Goal: Task Accomplishment & Management: Manage account settings

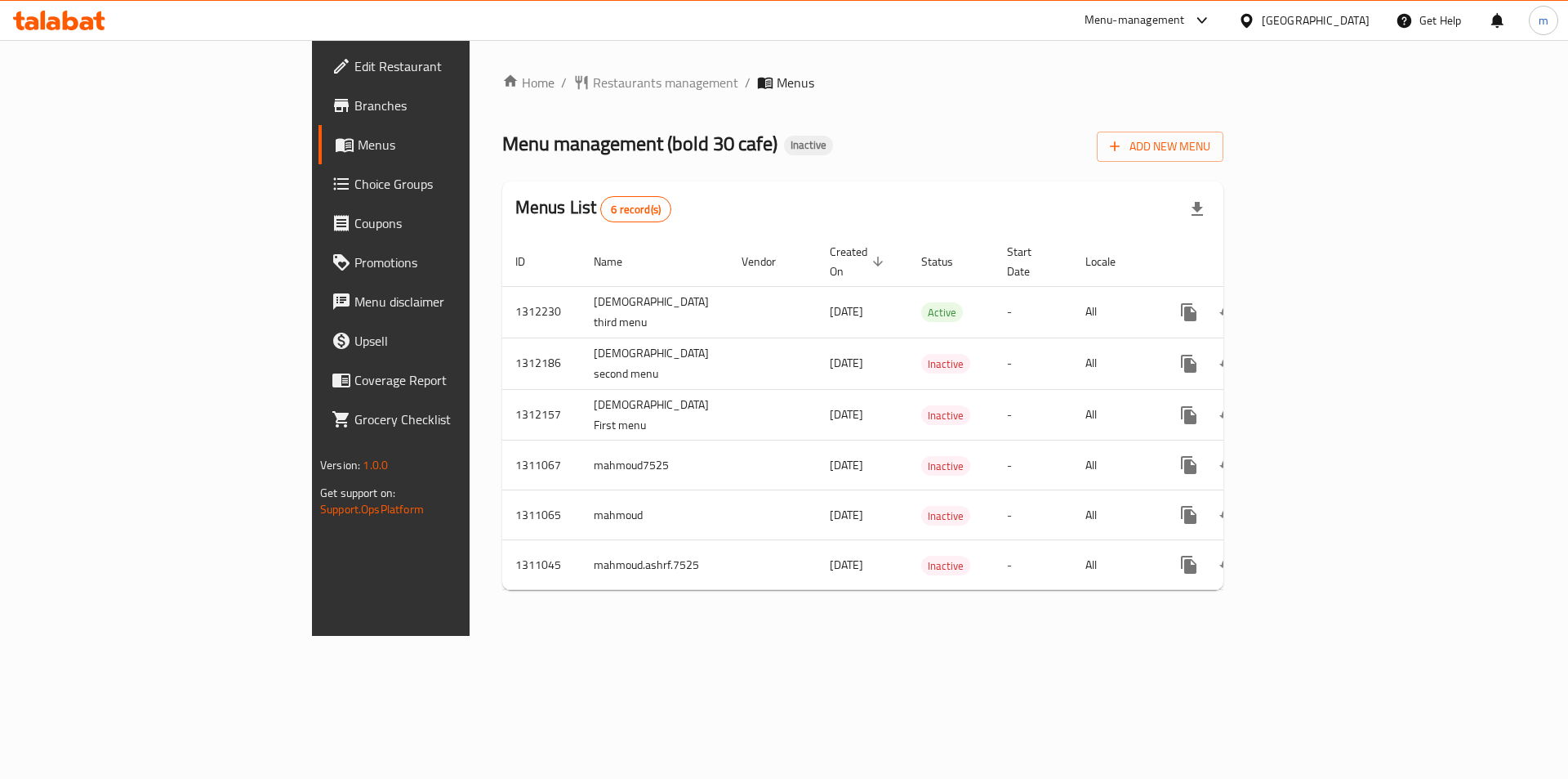
click at [1224, 124] on div "Home / Restaurants management / Menus Menu management ( bold 30 cafe ) Inactive…" at bounding box center [863, 338] width 721 height 530
click at [1210, 137] on span "Add New Menu" at bounding box center [1160, 147] width 100 height 20
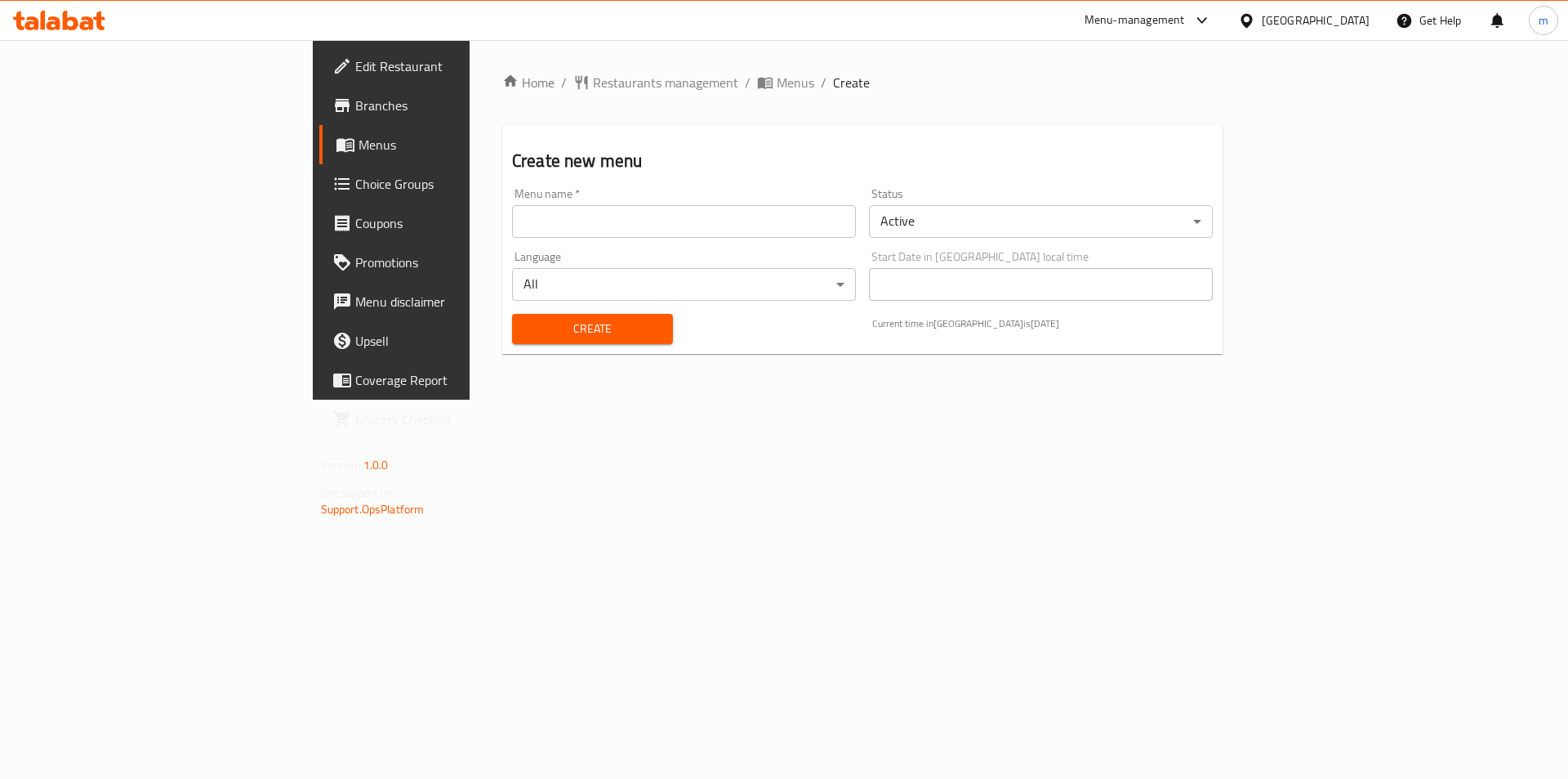
click at [572, 232] on input "text" at bounding box center [684, 221] width 344 height 33
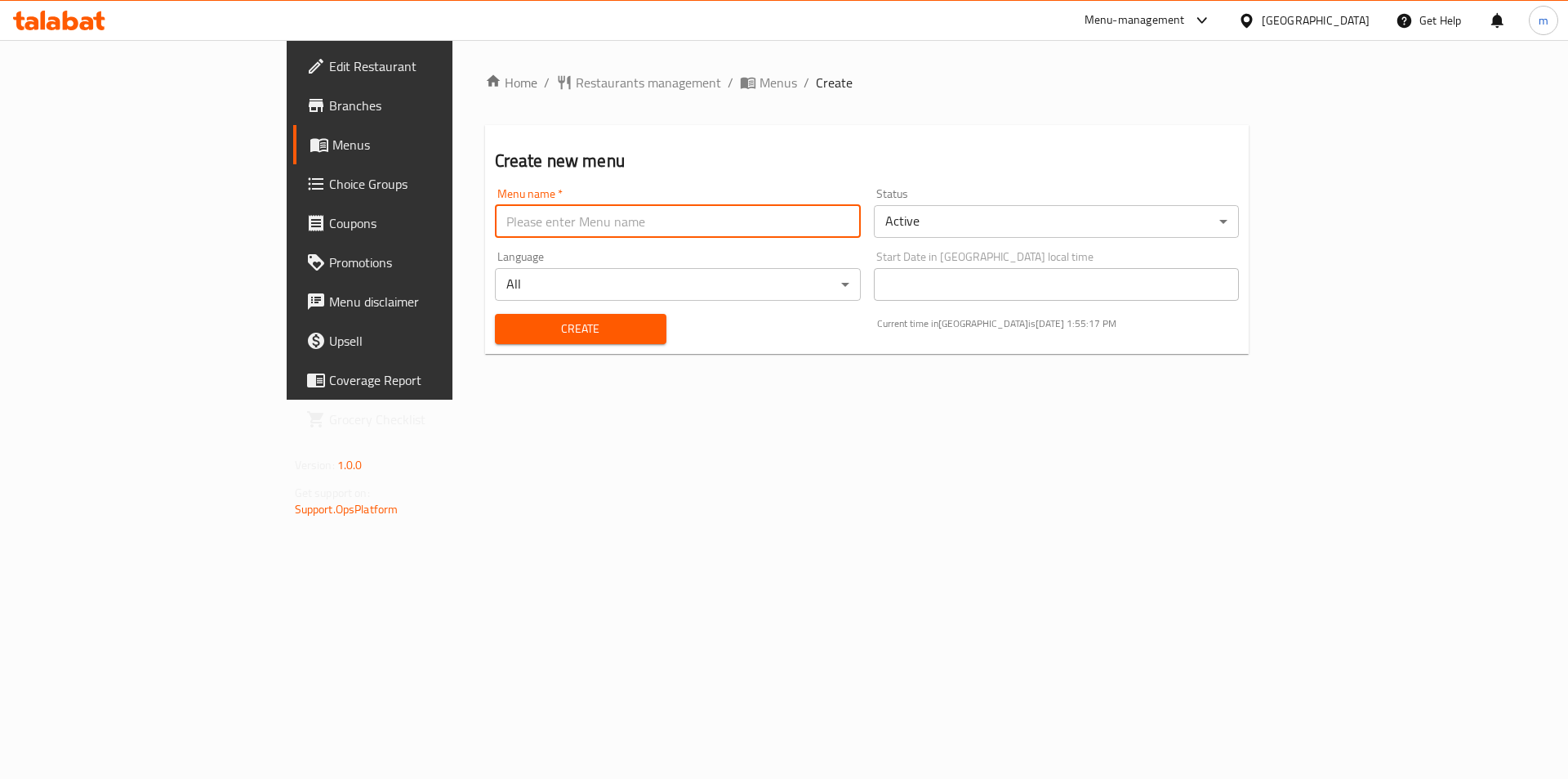
click at [495, 230] on input "text" at bounding box center [678, 221] width 366 height 33
type input "first case"
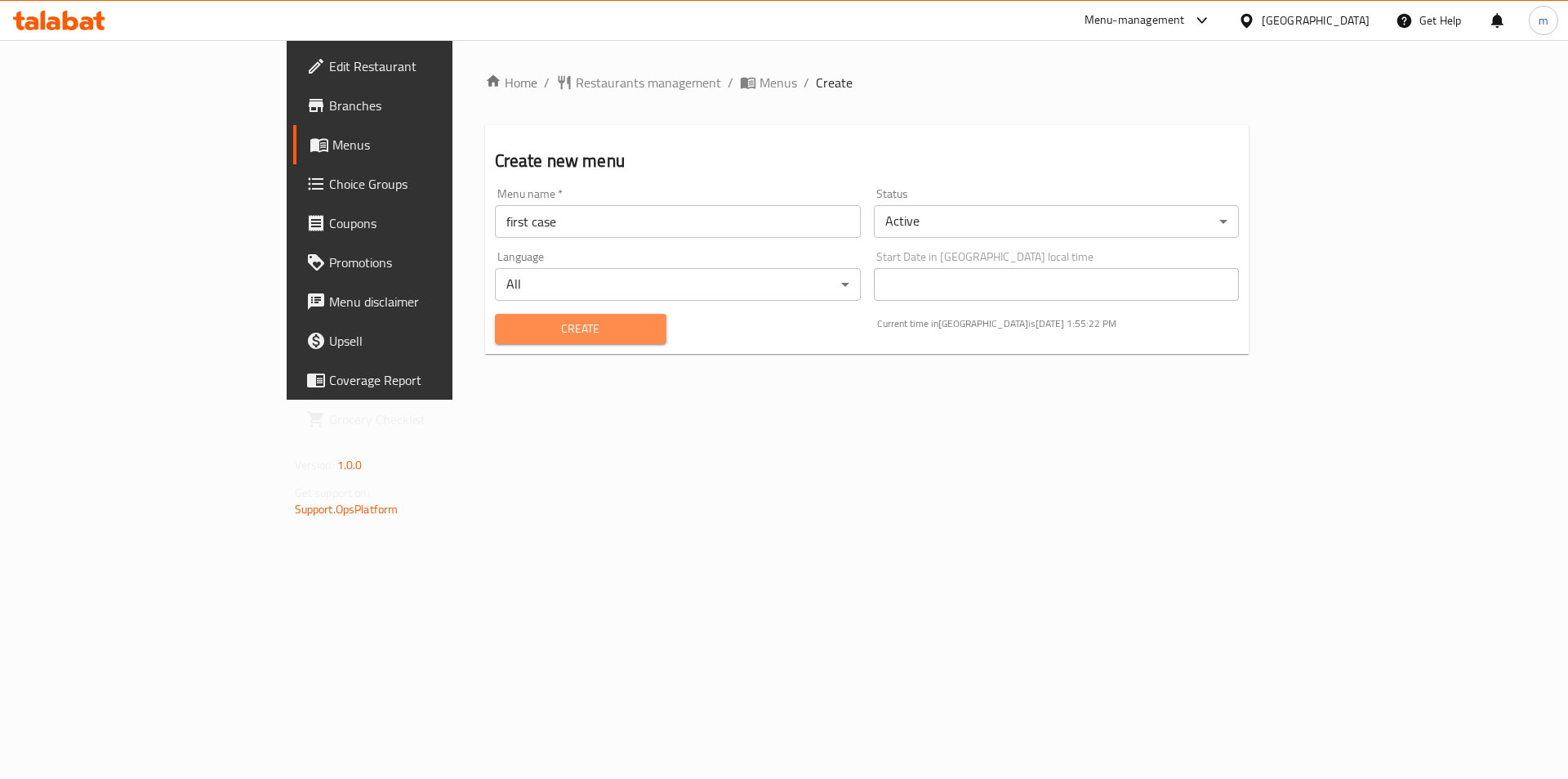
click at [508, 327] on span "Create" at bounding box center [581, 329] width 146 height 20
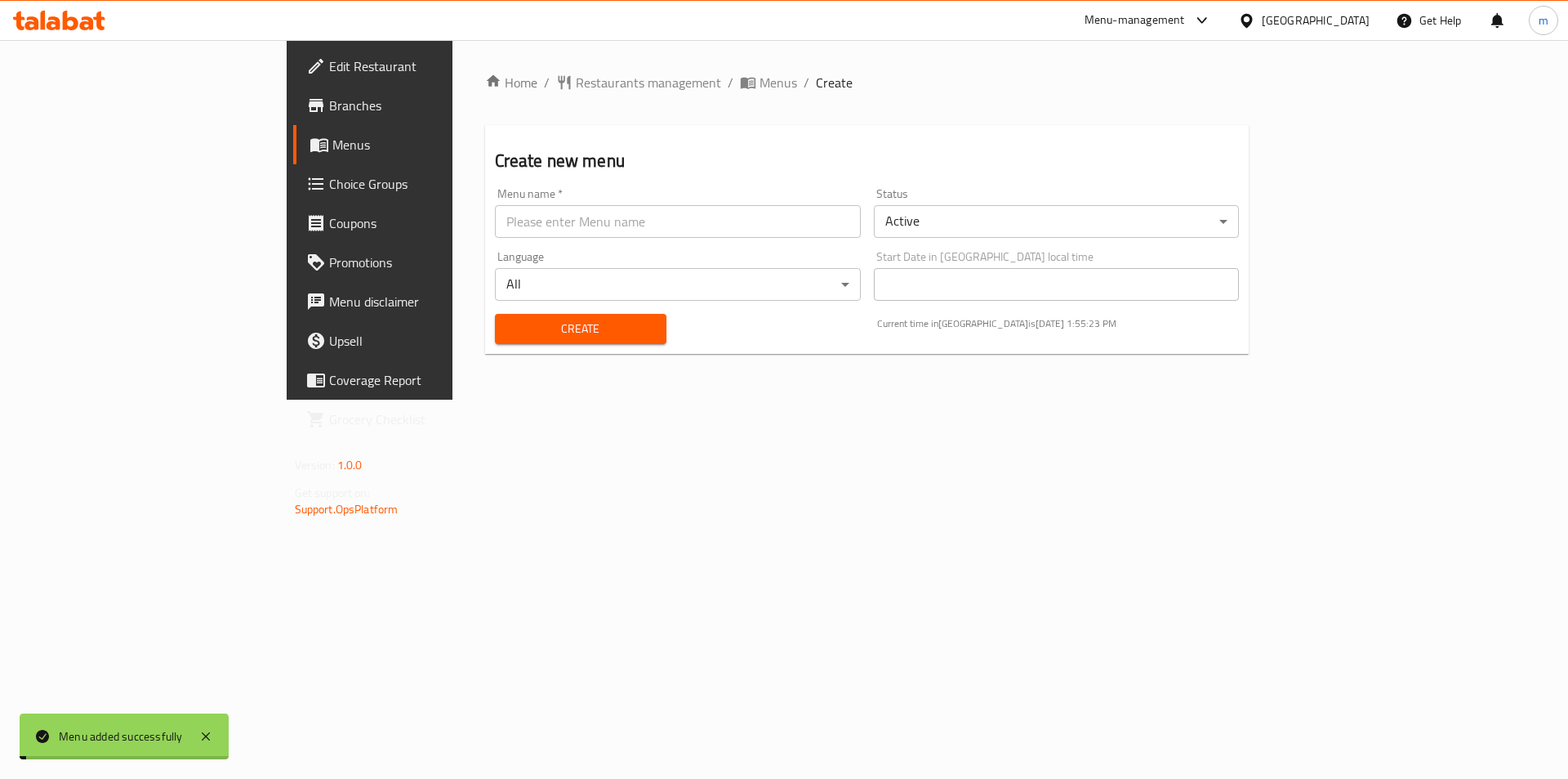
click at [332, 148] on span "Menus" at bounding box center [433, 145] width 203 height 20
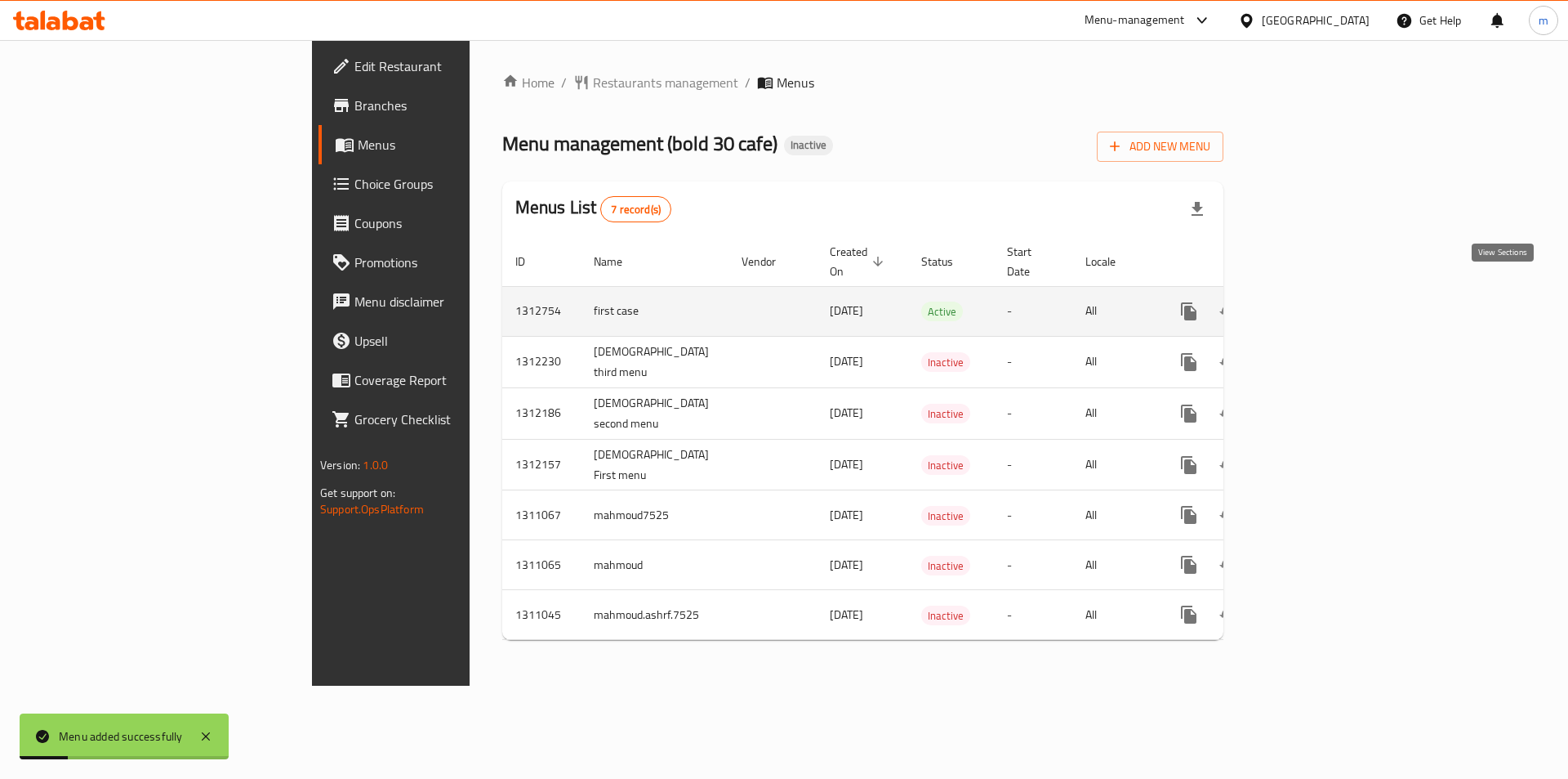
click at [1317, 301] on icon "enhanced table" at bounding box center [1307, 311] width 20 height 20
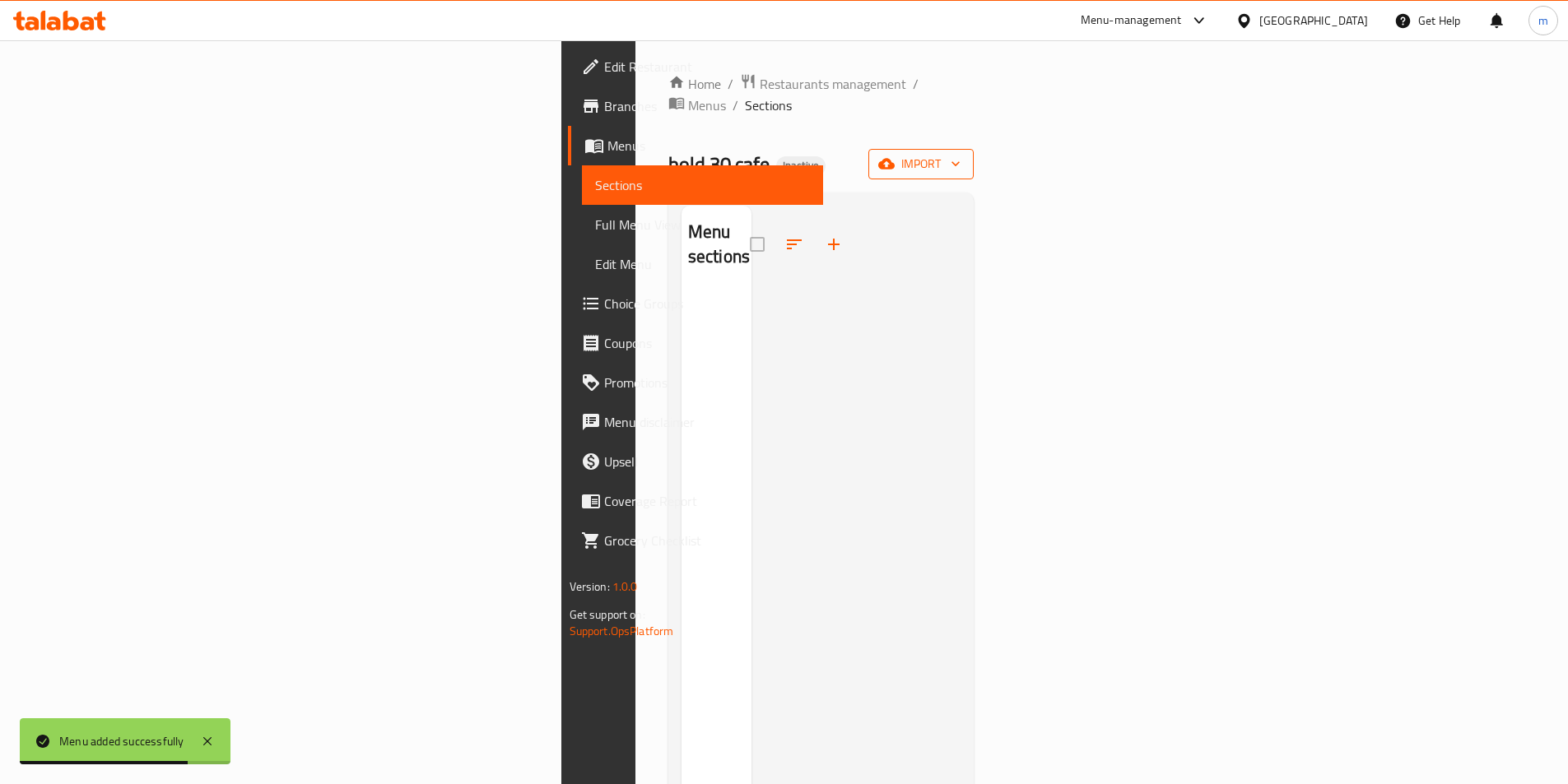
click at [894, 159] on icon "button" at bounding box center [886, 164] width 16 height 11
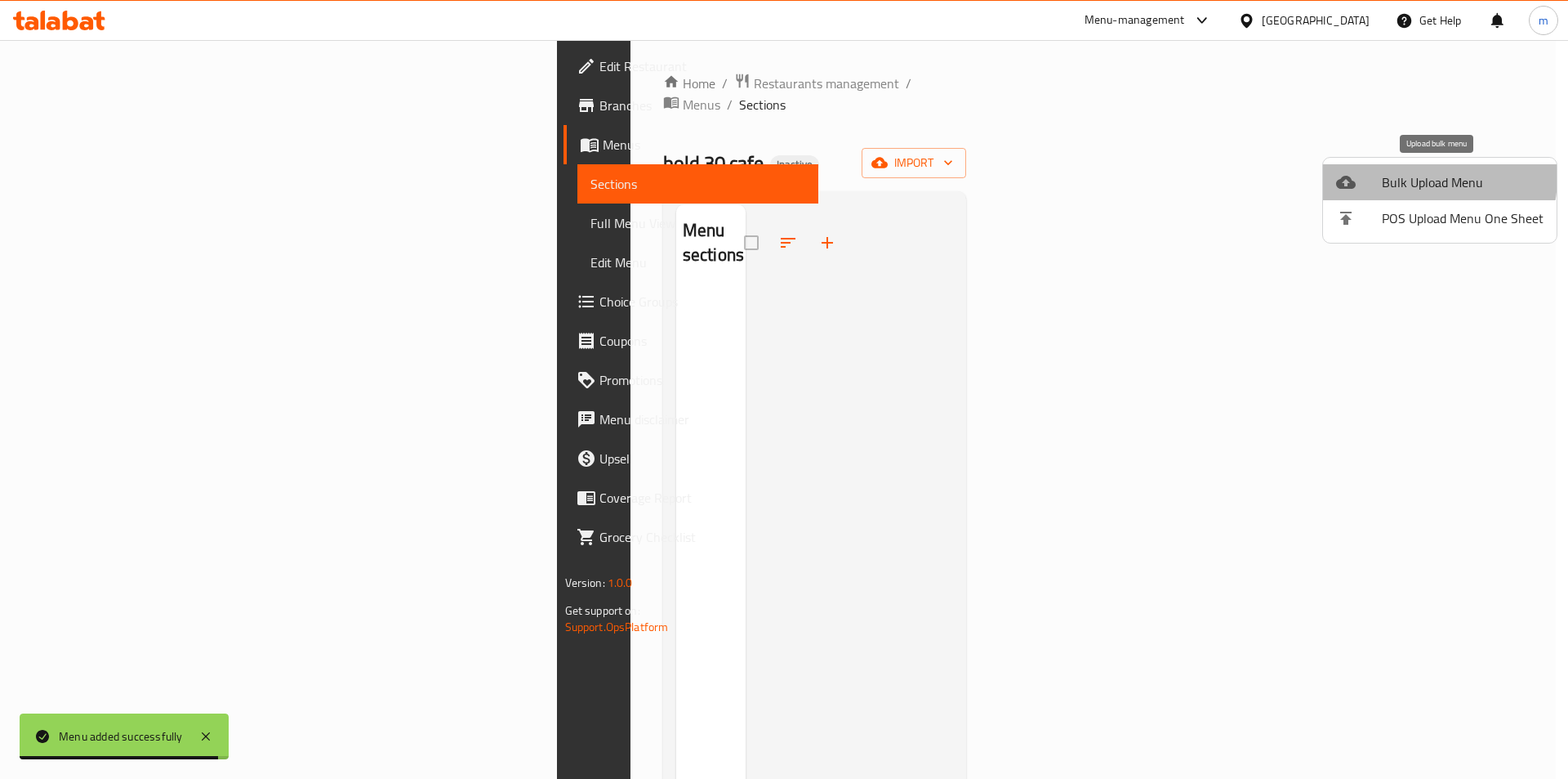
click at [1414, 177] on span "Bulk Upload Menu" at bounding box center [1463, 182] width 162 height 20
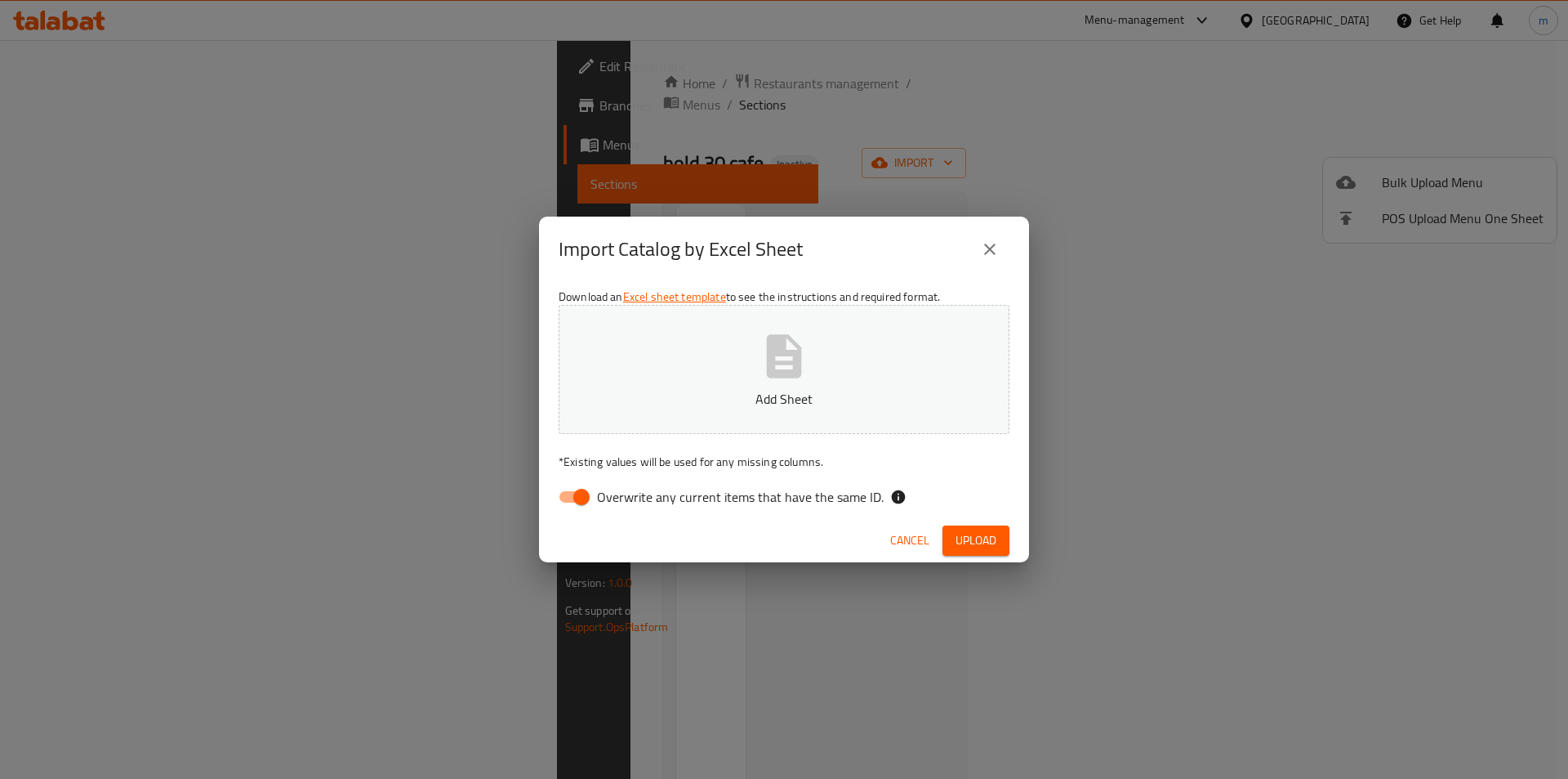
click at [587, 494] on input "Overwrite any current items that have the same ID." at bounding box center [582, 497] width 93 height 31
checkbox input "false"
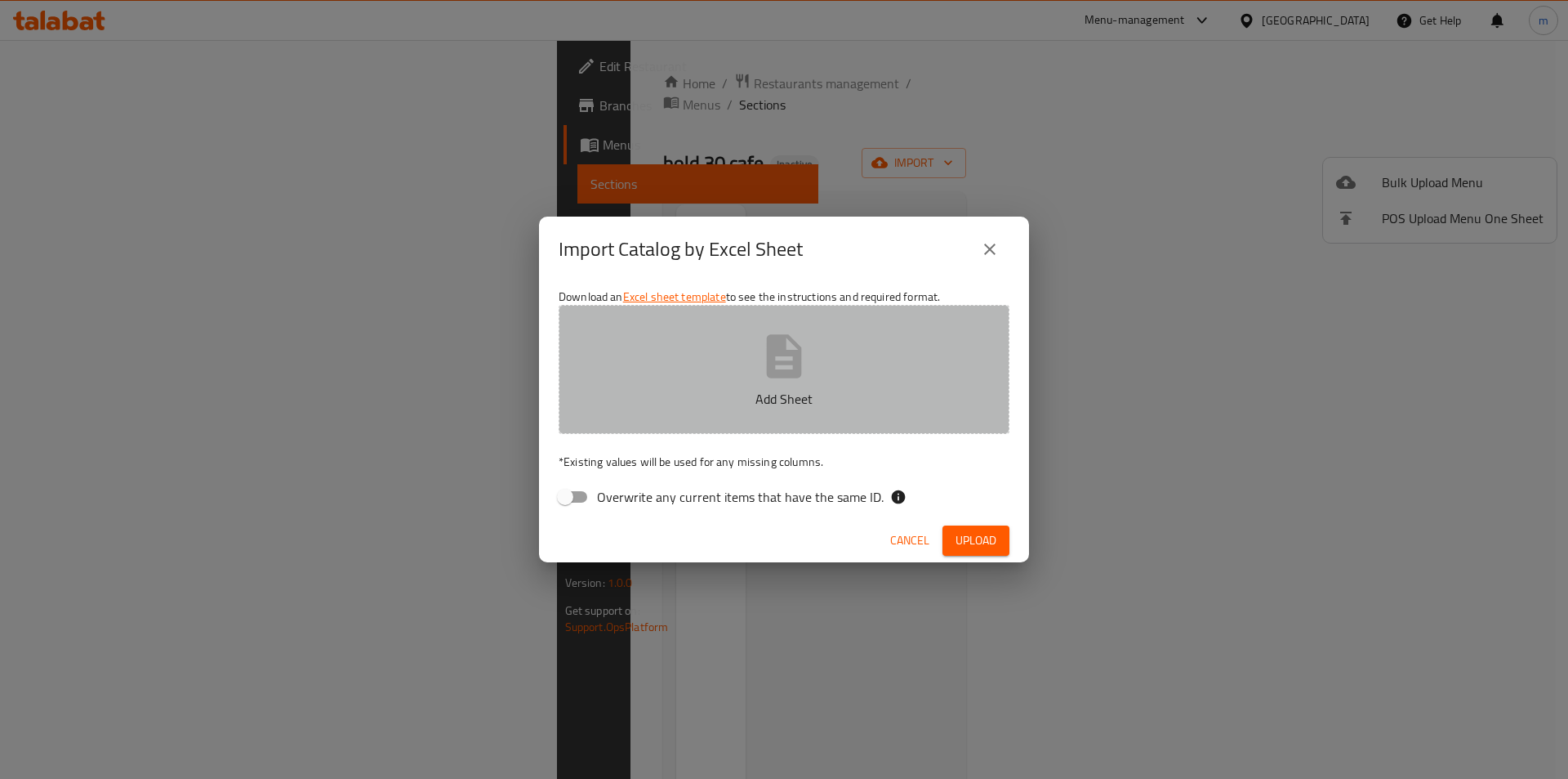
click at [796, 389] on p "Add Sheet" at bounding box center [784, 399] width 400 height 20
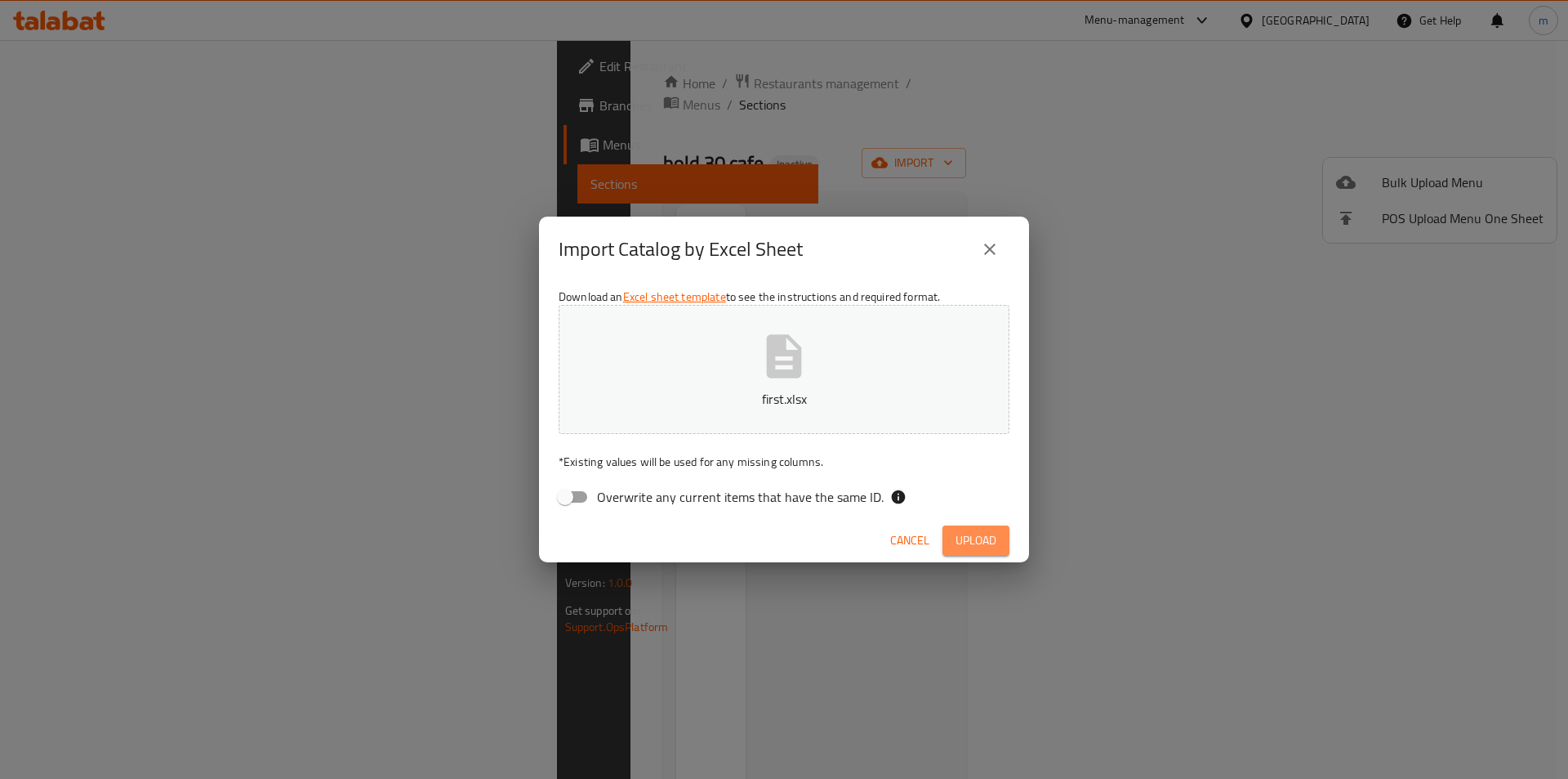
click at [984, 535] on span "Upload" at bounding box center [976, 540] width 41 height 20
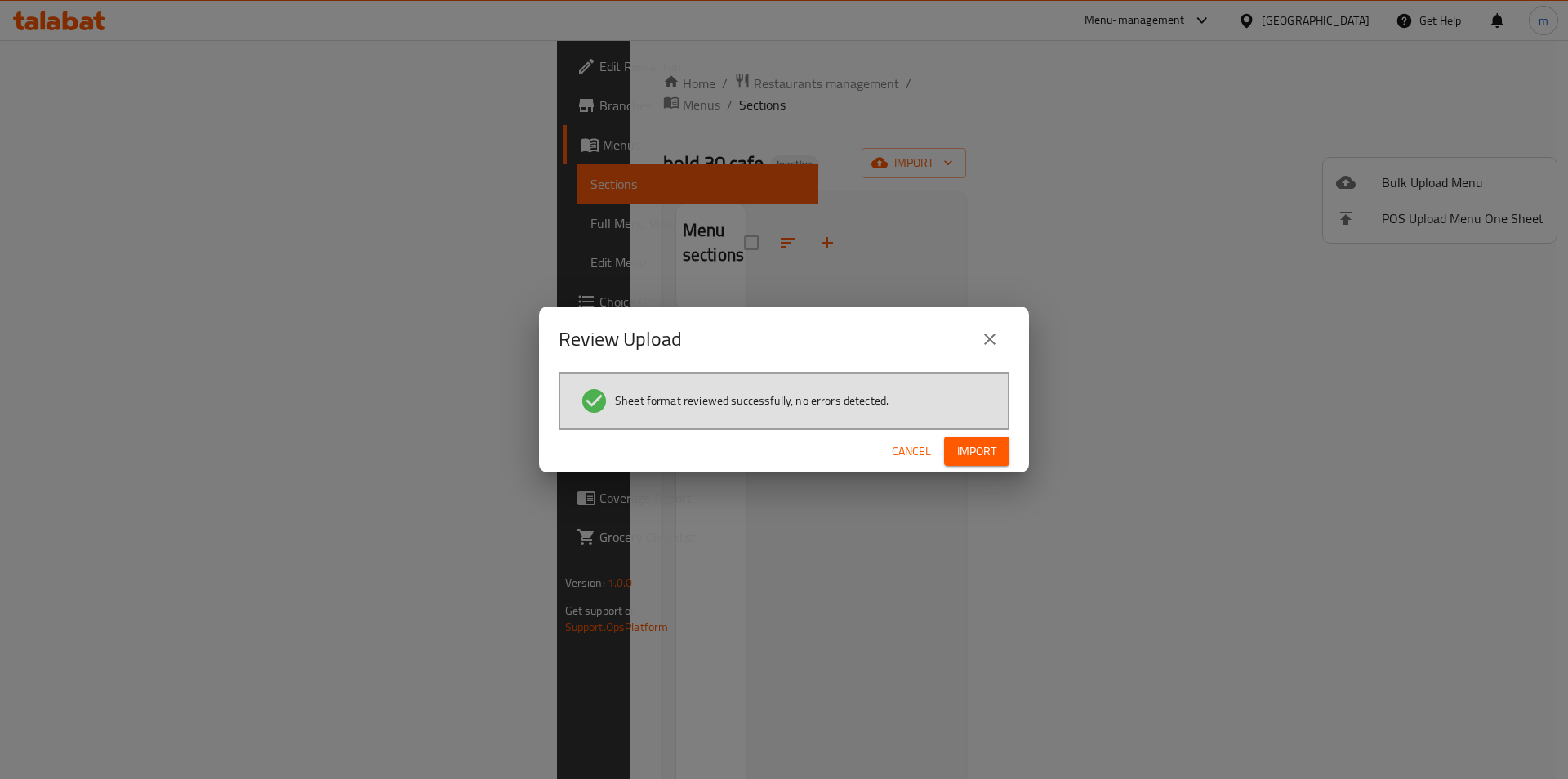
click at [980, 460] on span "Import" at bounding box center [977, 451] width 39 height 20
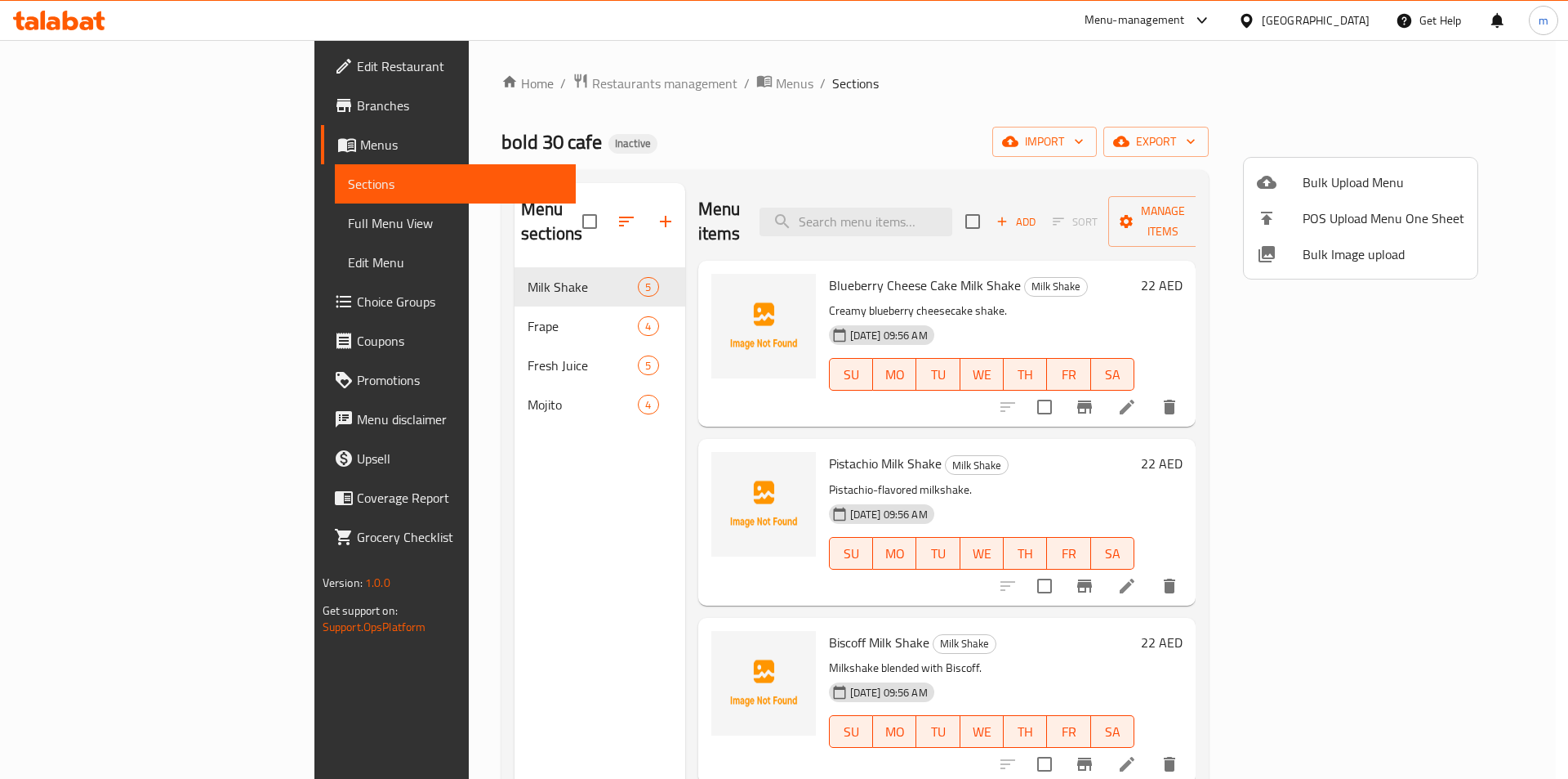
click at [1469, 131] on div at bounding box center [784, 389] width 1568 height 779
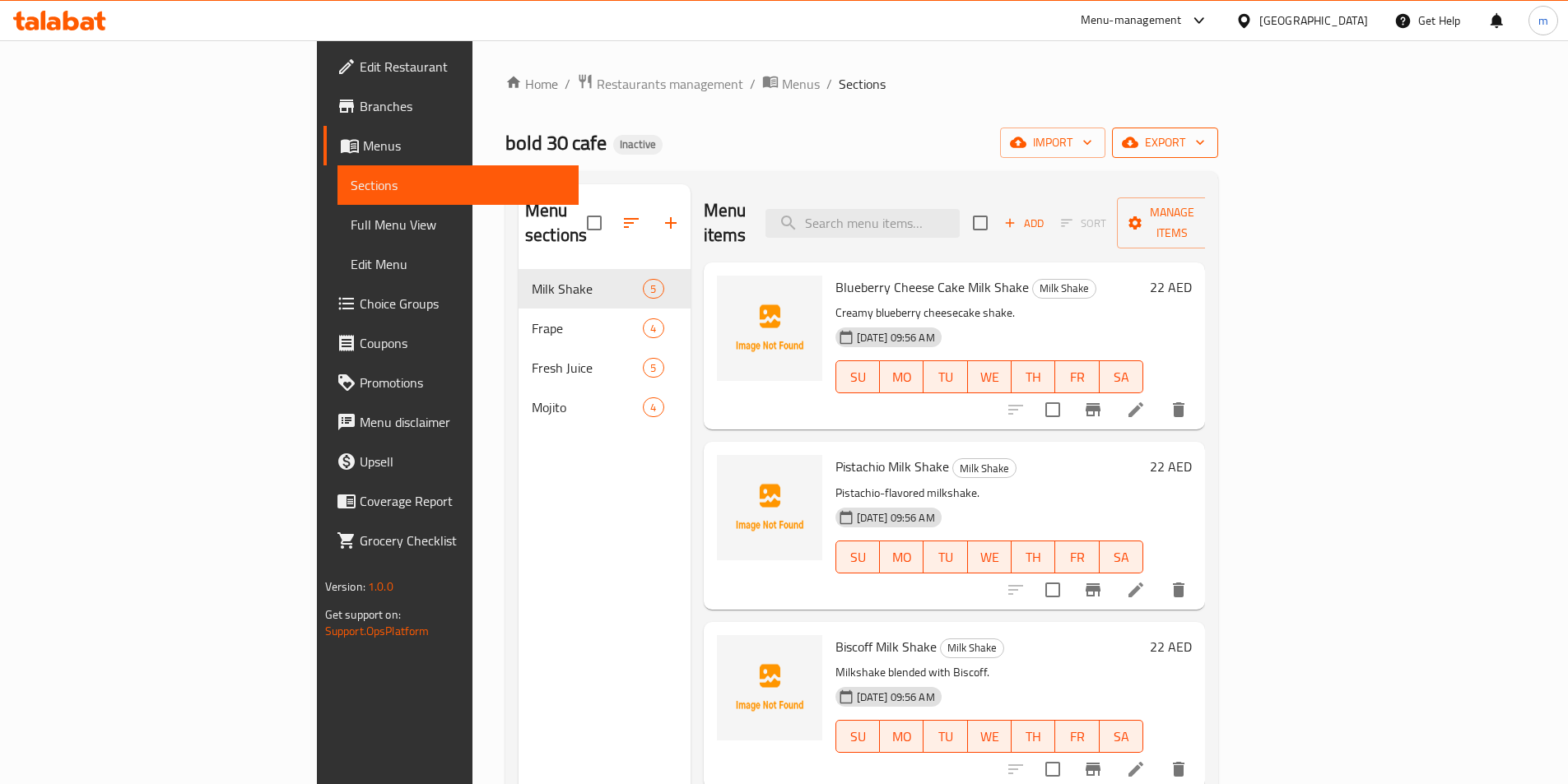
click at [1205, 141] on span "export" at bounding box center [1165, 142] width 80 height 21
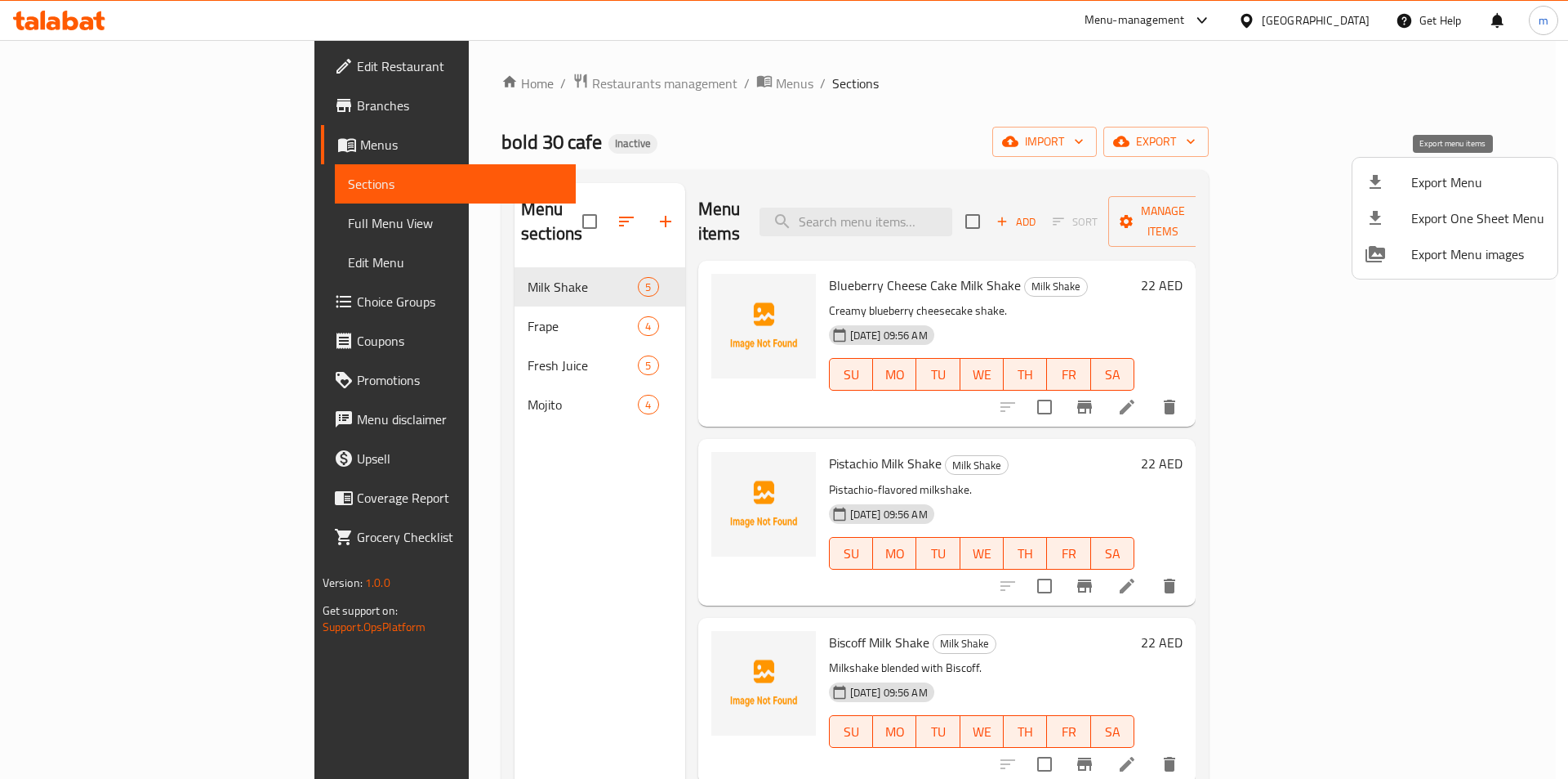
click at [1396, 189] on div at bounding box center [1389, 182] width 46 height 20
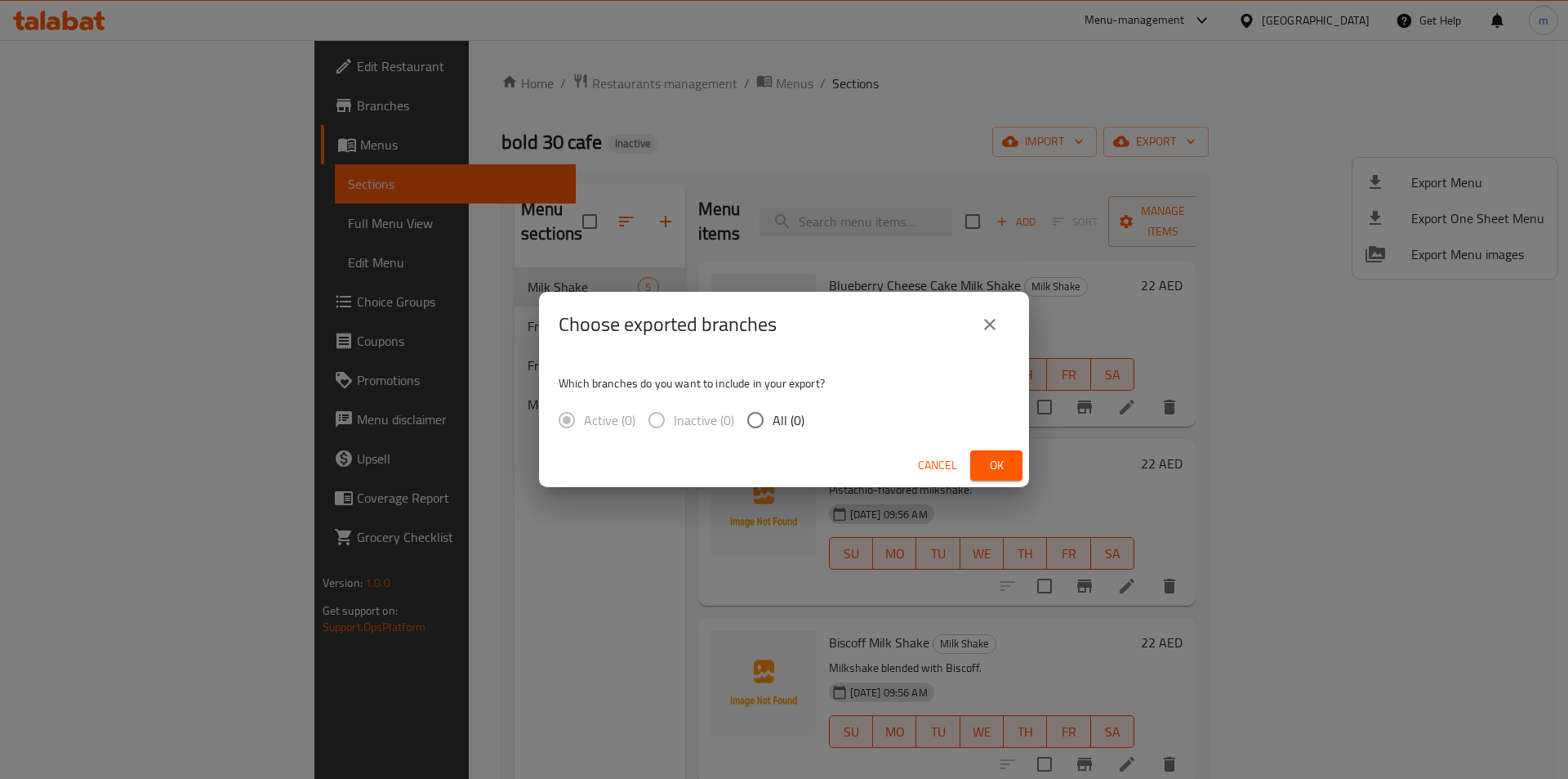
click at [781, 428] on span "All (0)" at bounding box center [788, 420] width 32 height 20
click at [772, 428] on input "All (0)" at bounding box center [756, 420] width 35 height 35
radio input "true"
click at [989, 465] on span "Ok" at bounding box center [996, 465] width 26 height 20
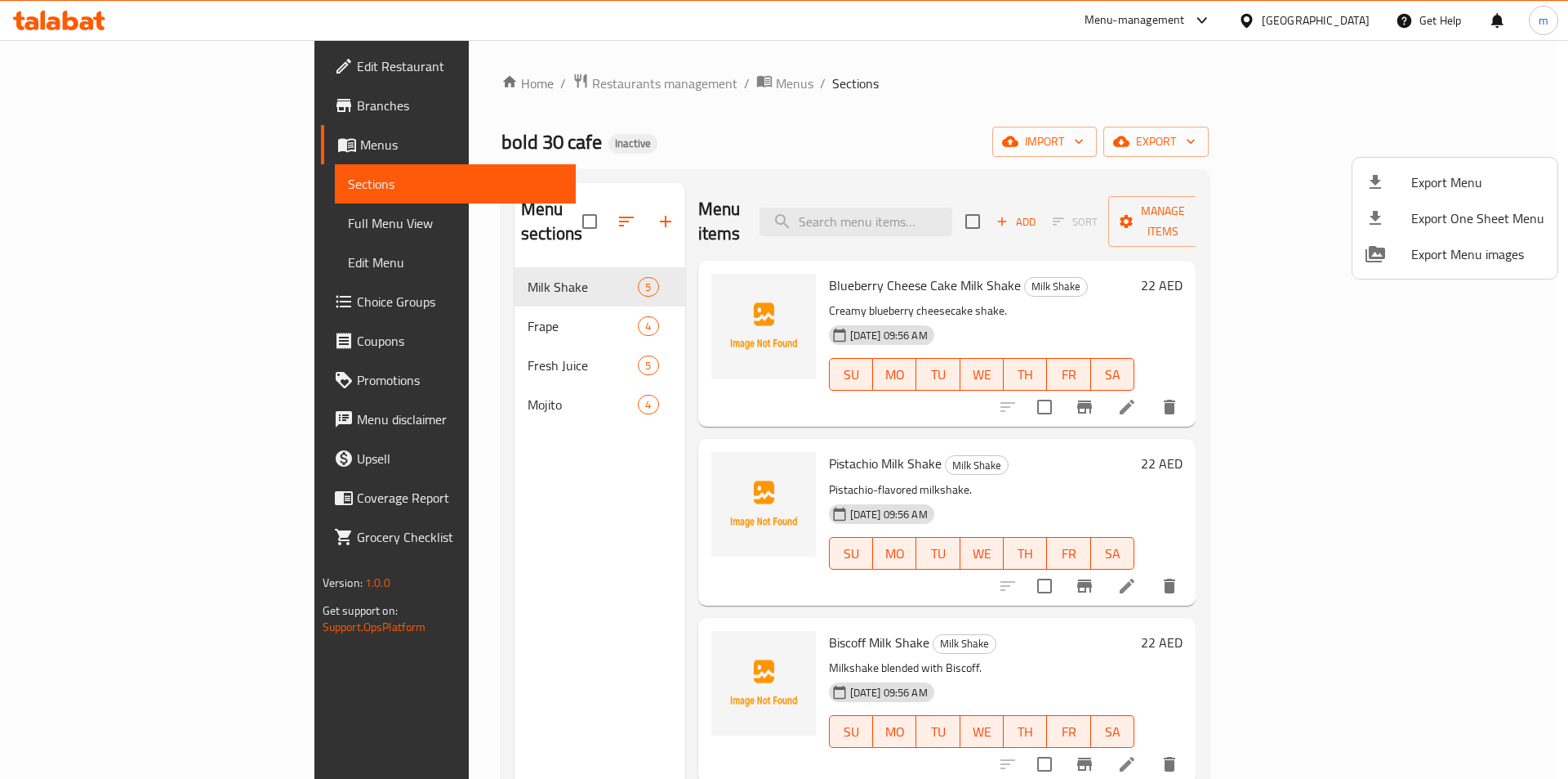
click at [1015, 154] on div at bounding box center [784, 389] width 1568 height 779
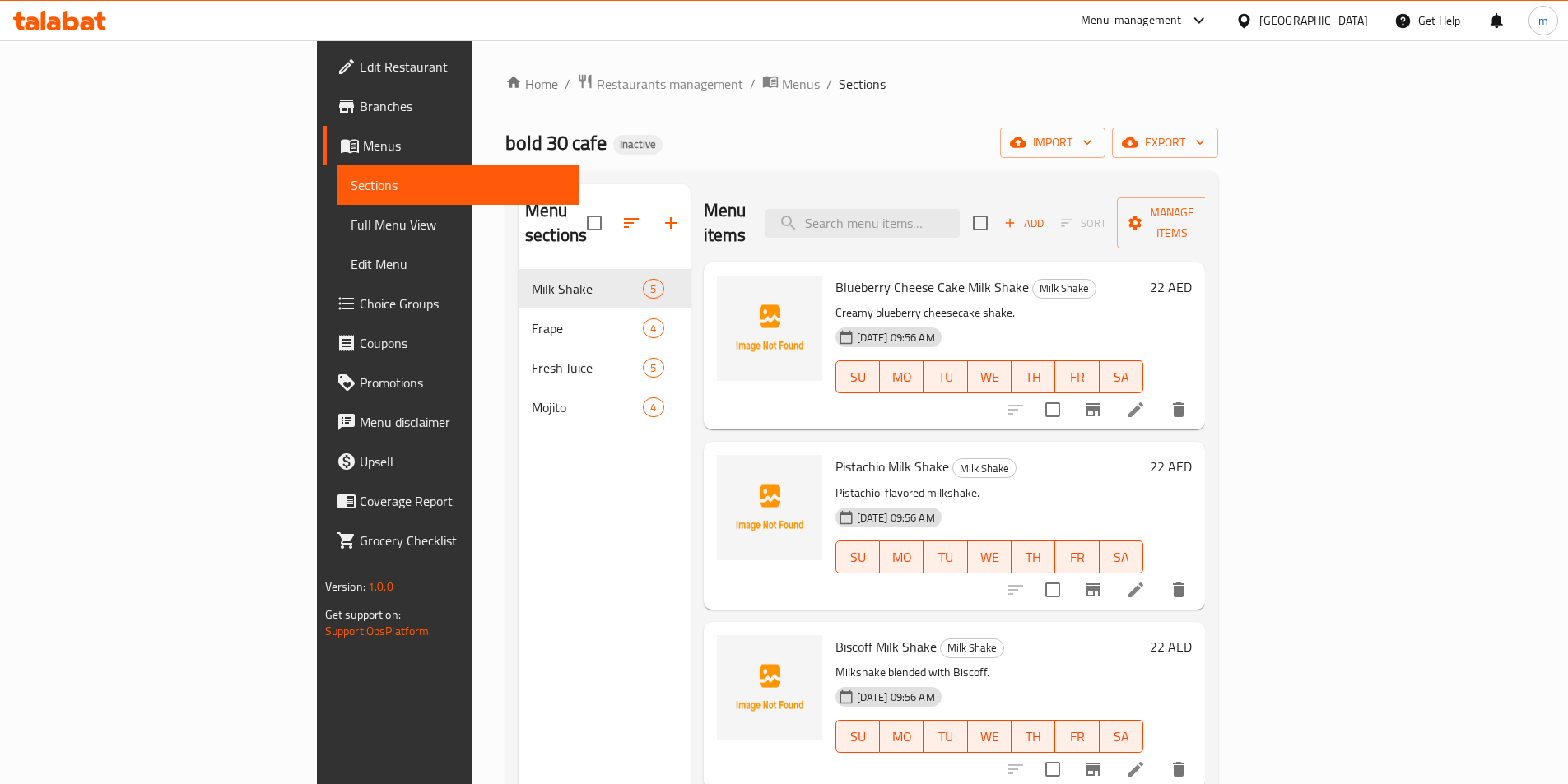
click at [360, 73] on span "Edit Restaurant" at bounding box center [462, 66] width 206 height 20
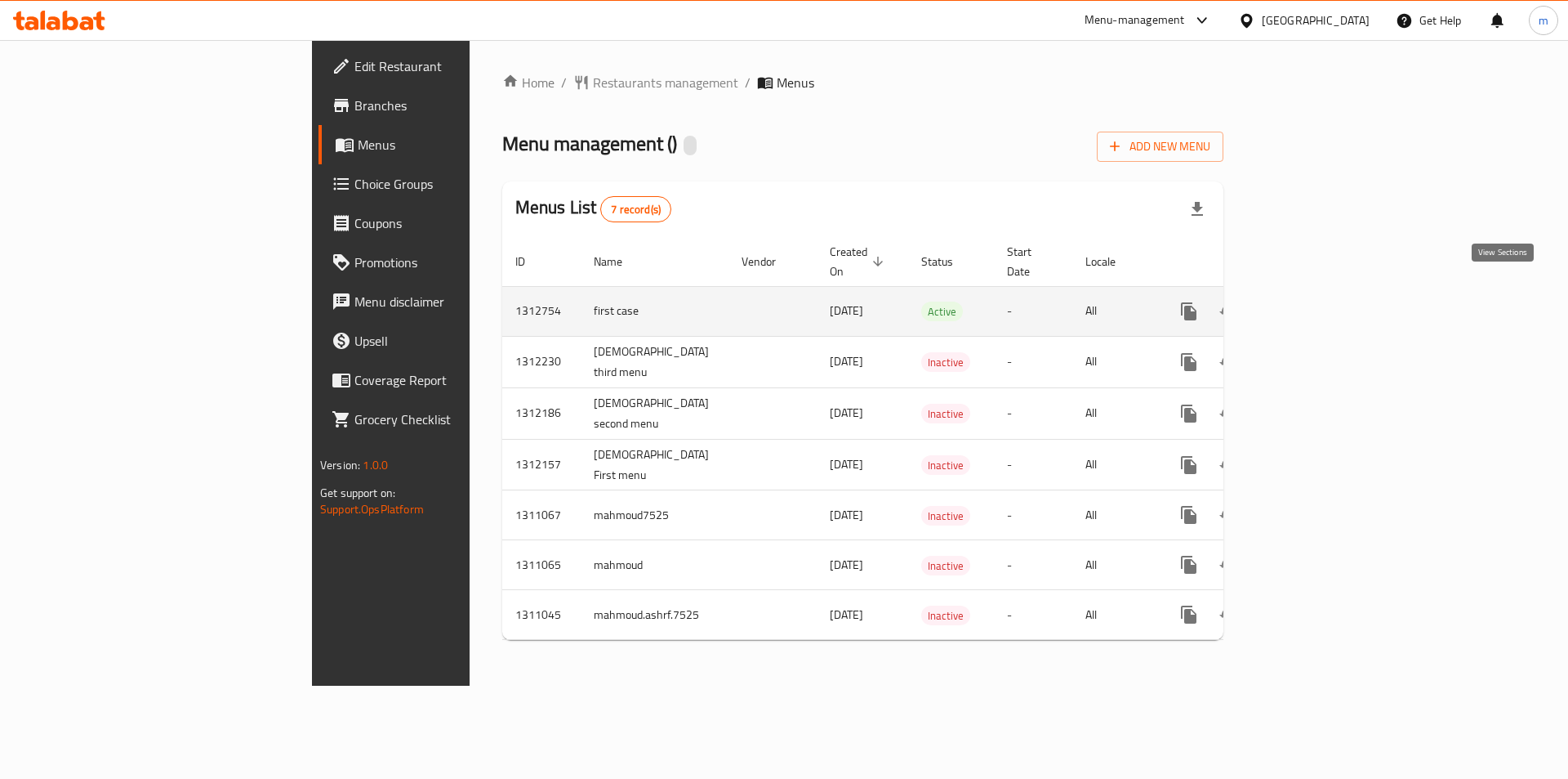
click at [1317, 301] on icon "enhanced table" at bounding box center [1307, 311] width 20 height 20
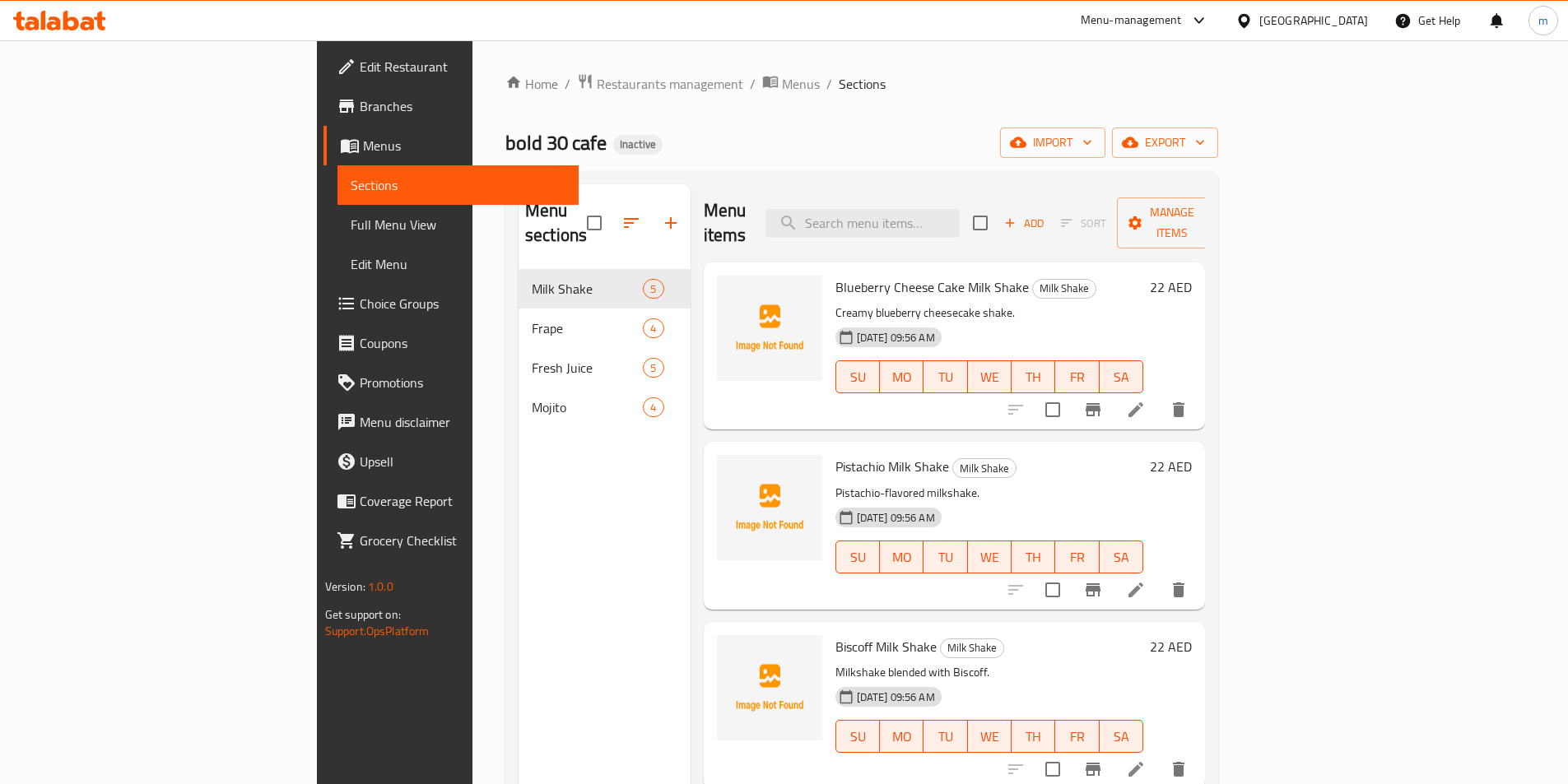
click at [337, 207] on link "Full Menu View" at bounding box center [458, 224] width 242 height 39
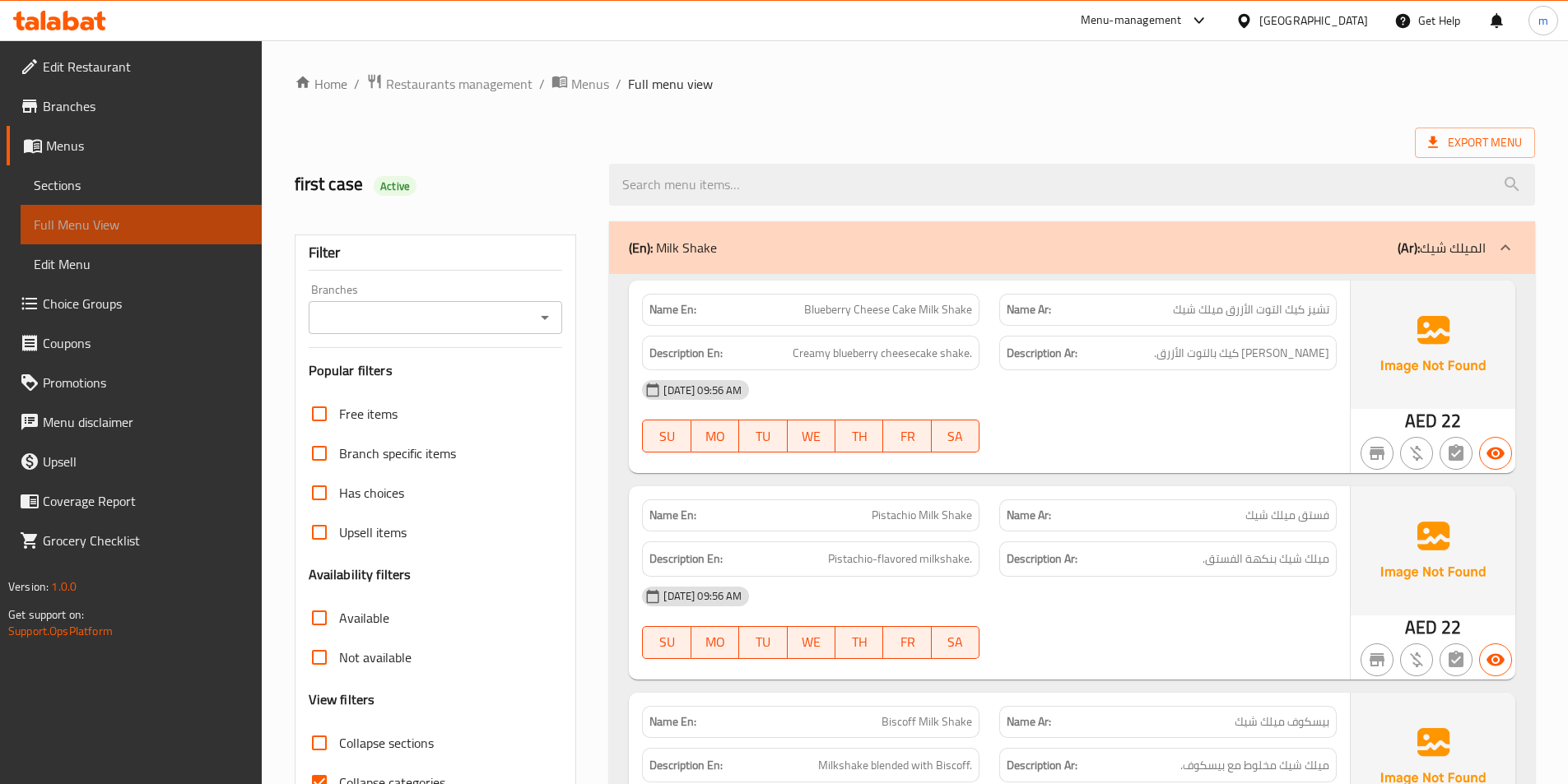
click at [146, 218] on span "Full Menu View" at bounding box center [141, 224] width 215 height 20
click at [106, 155] on span "Menus" at bounding box center [148, 146] width 202 height 20
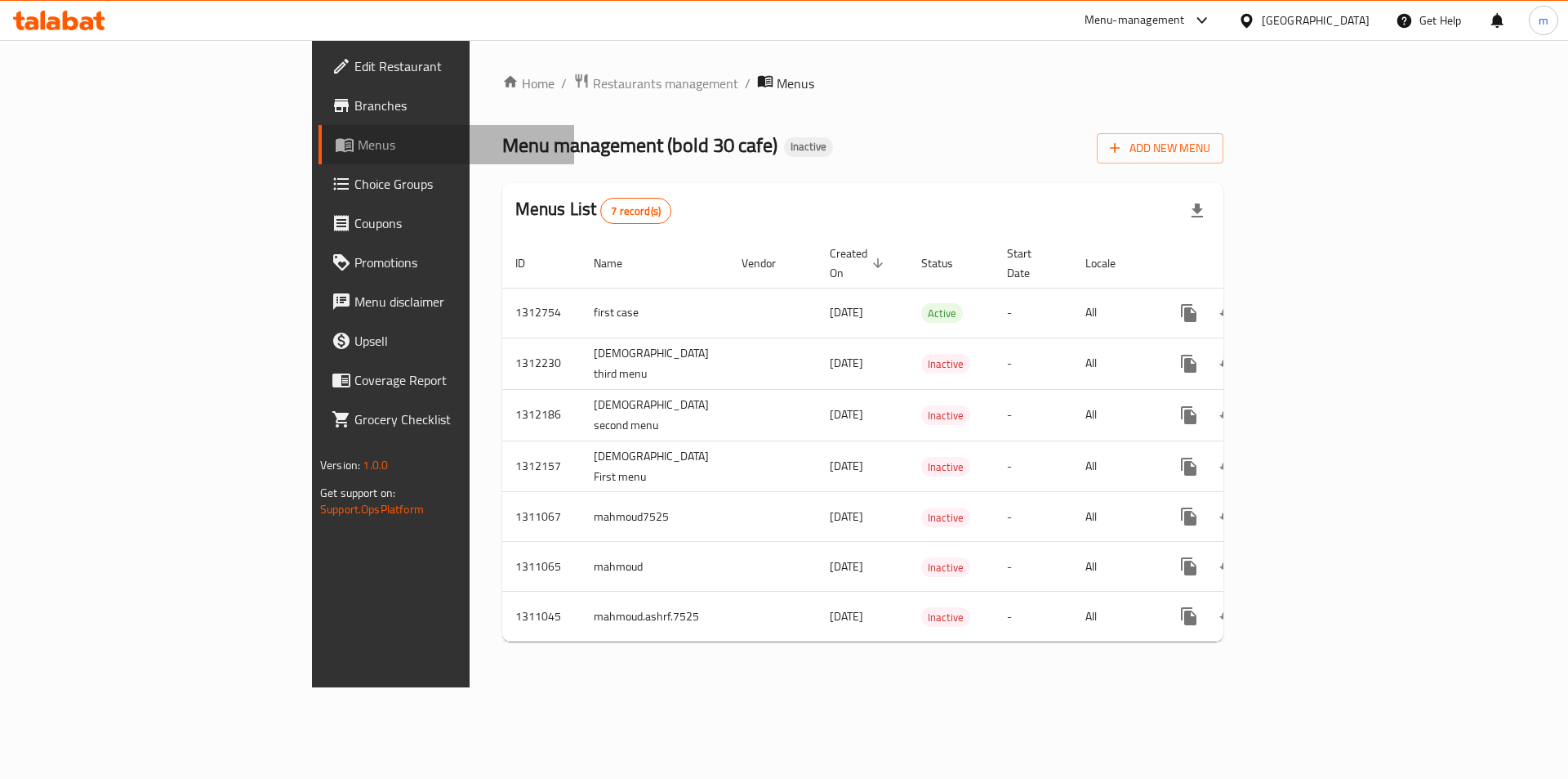
click at [358, 153] on span "Menus" at bounding box center [459, 145] width 203 height 20
